Goal: Transaction & Acquisition: Purchase product/service

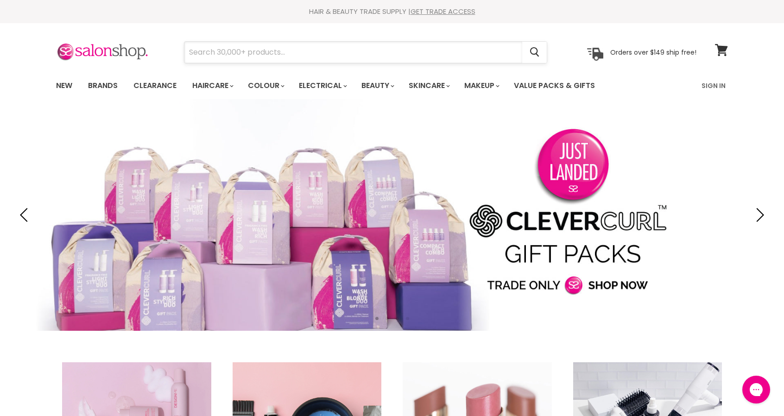
click at [298, 49] on input "Search" at bounding box center [353, 52] width 338 height 21
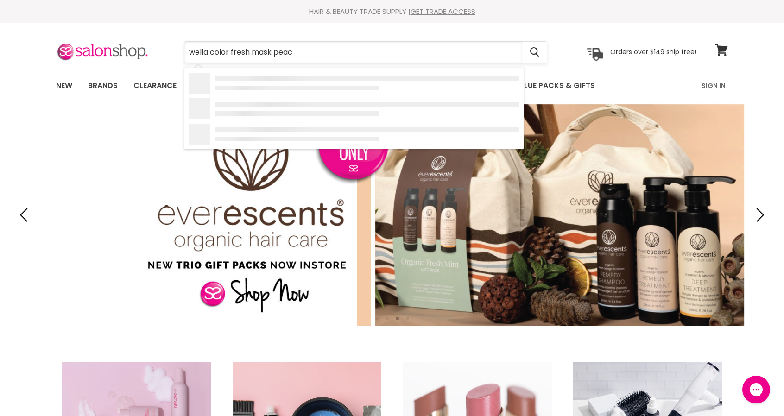
type input "wella color fresh mask peach"
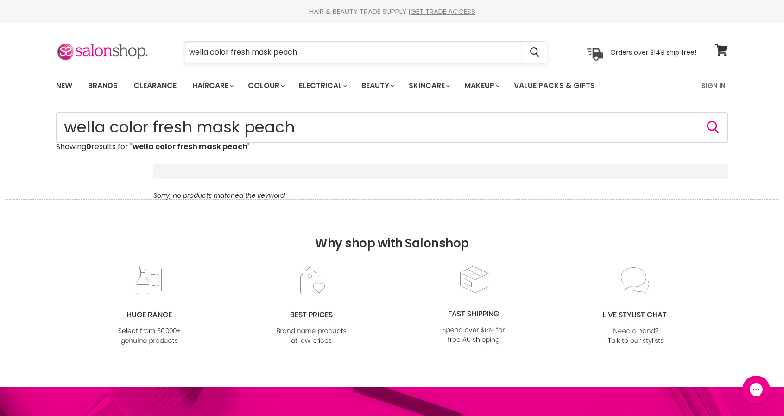
click at [310, 49] on input "wella color fresh mask peach" at bounding box center [353, 52] width 338 height 21
type input "wella color fresh mask"
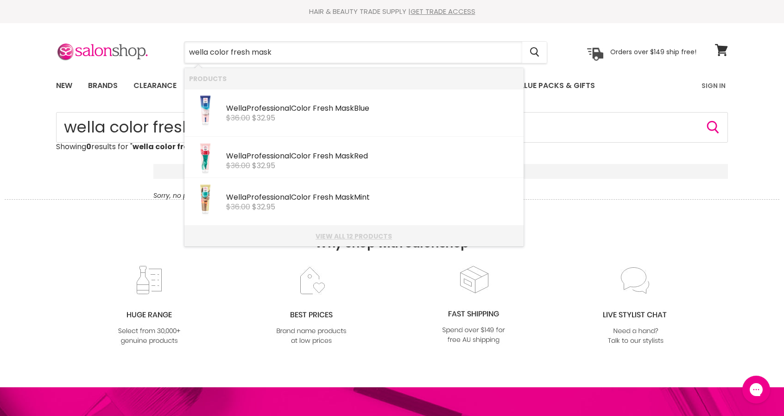
click at [369, 233] on link "View all 12 products" at bounding box center [354, 236] width 330 height 7
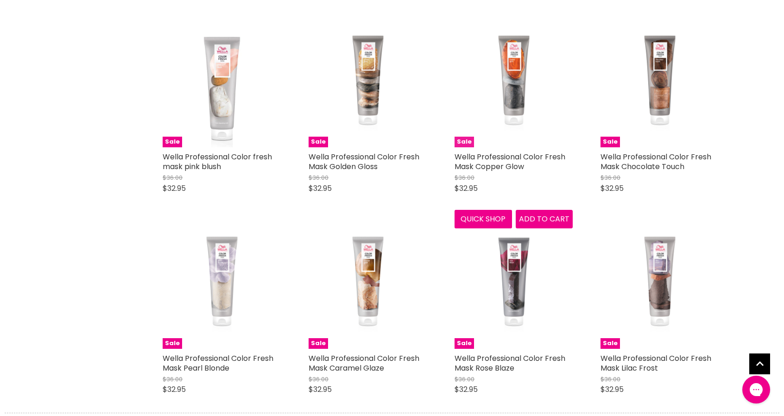
scroll to position [278, 0]
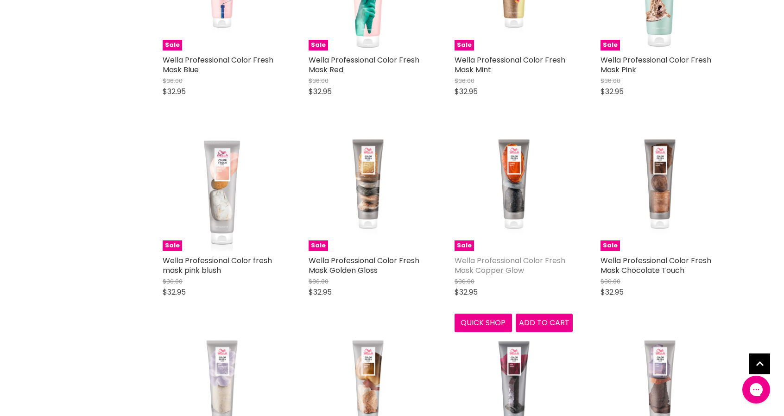
click at [501, 264] on link "Wella Professional Color Fresh Mask Copper Glow" at bounding box center [510, 265] width 111 height 20
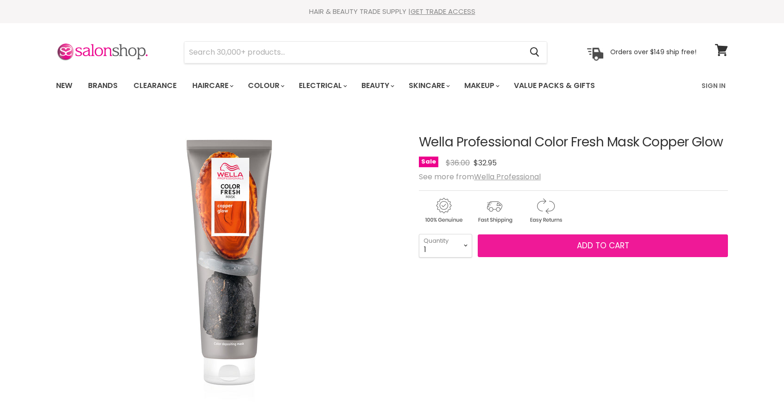
click at [622, 238] on button "Add to cart" at bounding box center [603, 246] width 250 height 23
